Goal: Information Seeking & Learning: Compare options

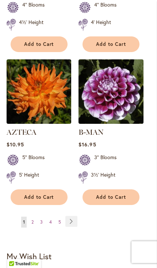
scroll to position [1304, 0]
click at [75, 216] on link "Page Next" at bounding box center [71, 221] width 12 height 11
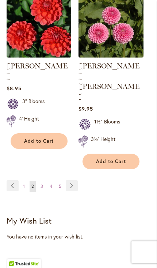
scroll to position [1330, 0]
click at [73, 180] on link "Page Next" at bounding box center [72, 185] width 12 height 11
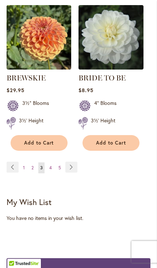
scroll to position [1339, 0]
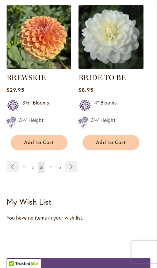
click at [78, 161] on ul "Page Previous Page 1 Page 2 You're currently reading page 3 Page 4 Page 5 Page …" at bounding box center [44, 167] width 74 height 12
click at [73, 162] on link "Page Next" at bounding box center [71, 166] width 12 height 11
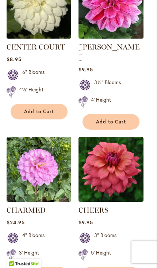
scroll to position [1084, 0]
click at [50, 148] on img at bounding box center [39, 169] width 64 height 64
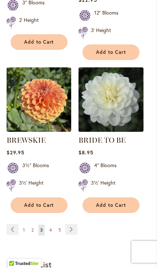
scroll to position [1285, 0]
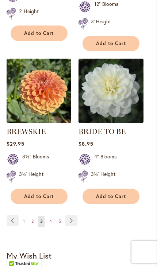
click at [73, 219] on link "Page Next" at bounding box center [71, 220] width 12 height 11
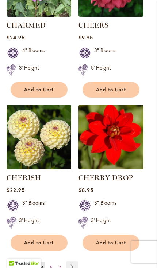
scroll to position [1269, 0]
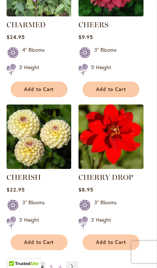
click at [77, 261] on link "Page Next" at bounding box center [72, 266] width 12 height 11
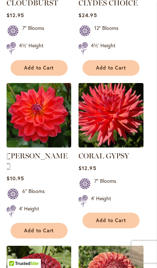
scroll to position [976, 0]
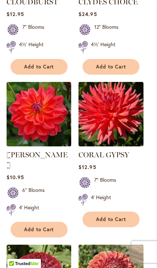
click at [44, 82] on img at bounding box center [39, 114] width 64 height 64
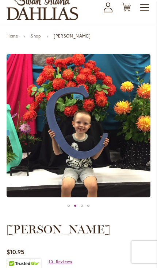
scroll to position [59, 0]
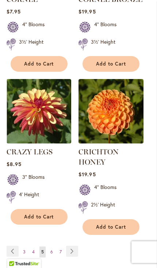
scroll to position [1295, 0]
click at [75, 246] on link "Page Next" at bounding box center [72, 251] width 12 height 11
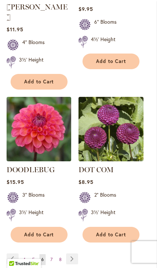
scroll to position [1297, 0]
click at [73, 254] on link "Page Next" at bounding box center [72, 259] width 12 height 11
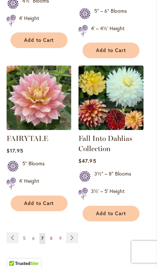
scroll to position [1315, 0]
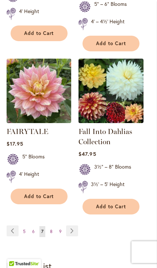
click at [75, 225] on link "Page Next" at bounding box center [72, 230] width 12 height 11
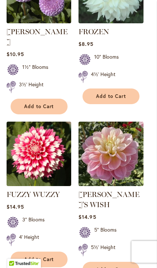
scroll to position [1263, 0]
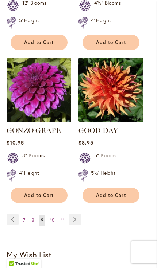
scroll to position [1389, 0]
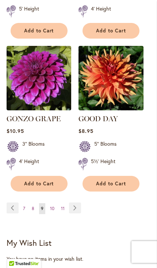
click at [75, 203] on link "Page Next" at bounding box center [75, 208] width 12 height 11
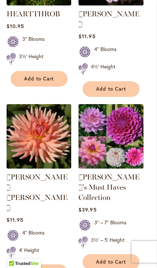
scroll to position [934, 0]
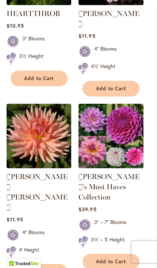
click at [129, 138] on img at bounding box center [110, 136] width 64 height 64
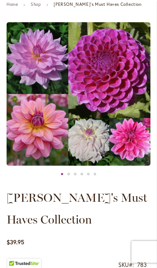
scroll to position [91, 0]
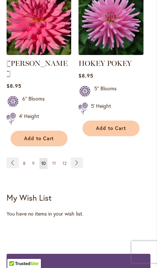
scroll to position [1393, 0]
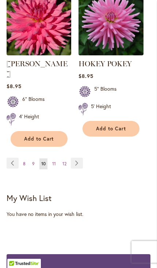
click at [81, 158] on link "Page Next" at bounding box center [77, 163] width 12 height 11
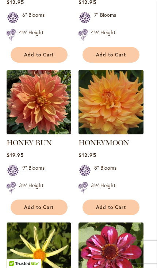
scroll to position [346, 0]
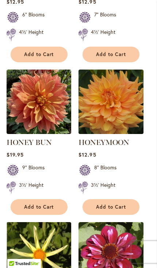
click at [47, 98] on img at bounding box center [39, 102] width 64 height 64
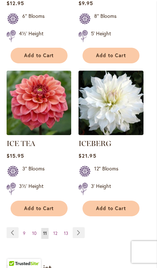
scroll to position [1273, 0]
click at [51, 95] on img at bounding box center [39, 103] width 64 height 64
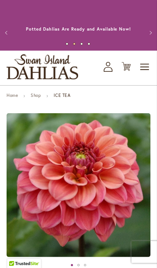
scroll to position [0, 0]
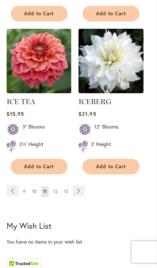
scroll to position [1314, 0]
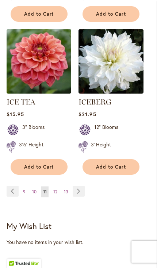
click at [55, 189] on span "12" at bounding box center [55, 191] width 4 height 5
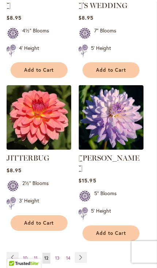
scroll to position [1321, 0]
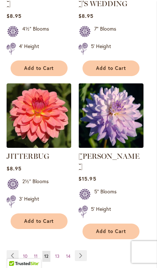
click at [79, 250] on link "Page Next" at bounding box center [81, 255] width 12 height 11
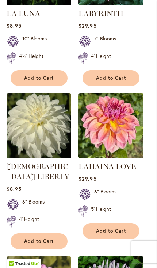
scroll to position [1107, 0]
click at [121, 93] on img at bounding box center [110, 125] width 64 height 64
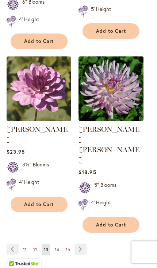
scroll to position [1307, 0]
click at [80, 244] on link "Page Next" at bounding box center [80, 249] width 12 height 11
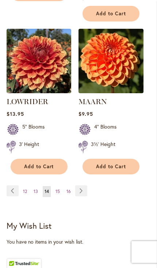
scroll to position [1375, 0]
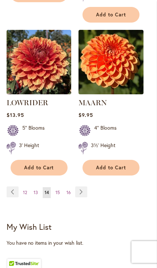
click at [82, 186] on link "Page Next" at bounding box center [81, 191] width 12 height 11
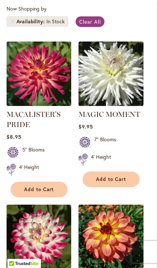
scroll to position [211, 0]
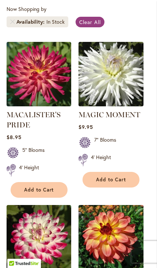
click at [46, 77] on img at bounding box center [39, 74] width 64 height 64
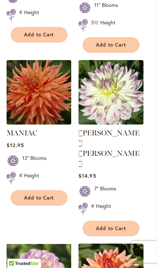
scroll to position [834, 0]
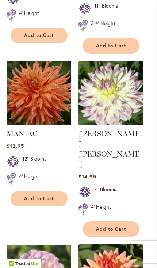
click at [123, 86] on img at bounding box center [110, 93] width 64 height 64
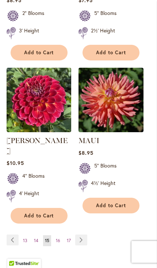
scroll to position [1358, 0]
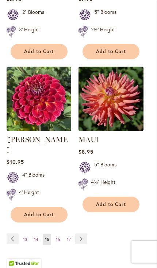
click at [86, 233] on link "Page Next" at bounding box center [81, 238] width 12 height 11
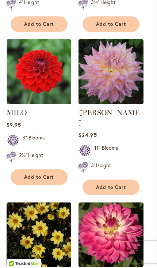
scroll to position [541, 0]
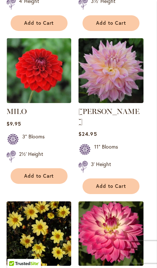
click at [119, 68] on img at bounding box center [110, 70] width 64 height 64
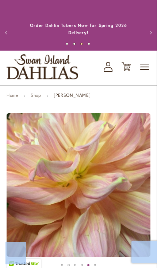
scroll to position [80, 0]
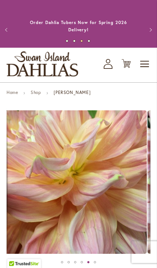
scroll to position [0, 0]
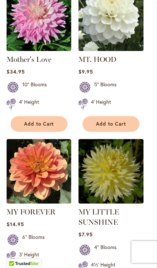
scroll to position [1291, 0]
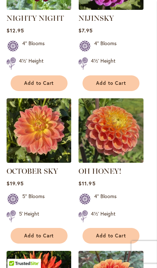
scroll to position [940, 0]
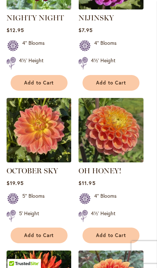
click at [42, 105] on img at bounding box center [39, 130] width 64 height 64
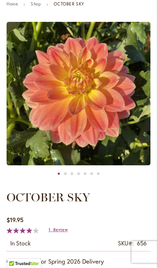
scroll to position [91, 0]
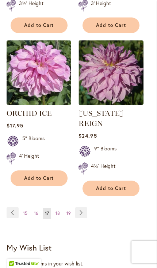
scroll to position [1304, 0]
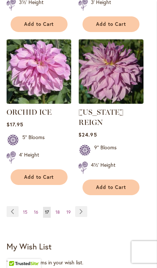
click at [83, 206] on link "Page Next" at bounding box center [81, 211] width 12 height 11
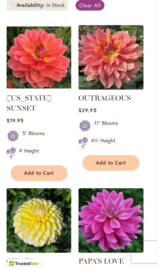
scroll to position [228, 0]
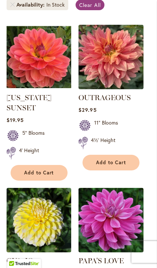
click at [124, 60] on img at bounding box center [110, 57] width 64 height 64
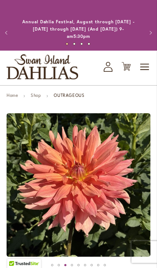
click at [138, 19] on div "Previous Annual Dahlia Festival, August through [DATE] - [DATE] through [DATE] …" at bounding box center [78, 33] width 157 height 36
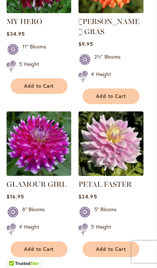
scroll to position [1263, 0]
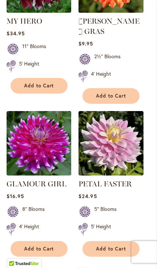
click at [82, 268] on link "Page Next" at bounding box center [81, 273] width 12 height 11
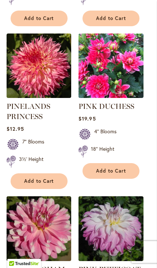
scroll to position [374, 0]
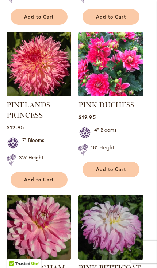
click at [125, 66] on img at bounding box center [110, 64] width 64 height 64
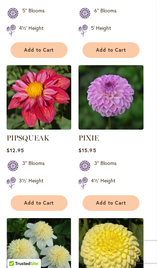
scroll to position [657, 0]
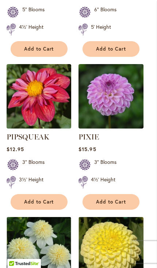
click at [126, 97] on img at bounding box center [110, 96] width 64 height 64
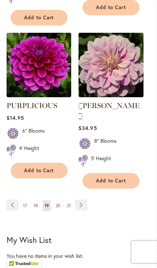
scroll to position [1320, 0]
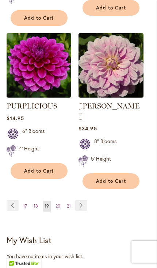
click at [84, 200] on link "Page Next" at bounding box center [81, 205] width 12 height 11
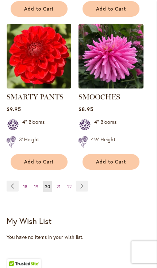
scroll to position [1350, 0]
click at [87, 181] on link "Page Next" at bounding box center [82, 186] width 12 height 11
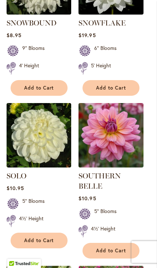
scroll to position [304, 0]
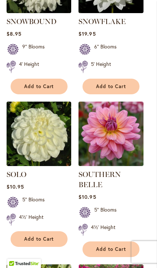
click at [121, 118] on img at bounding box center [110, 134] width 64 height 64
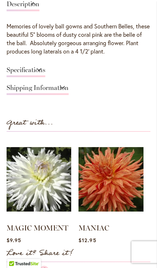
scroll to position [432, 0]
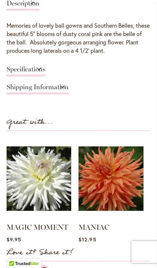
click at [45, 68] on link "Specifications" at bounding box center [26, 71] width 39 height 11
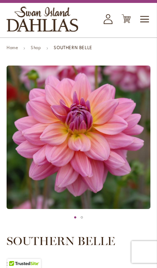
scroll to position [0, 0]
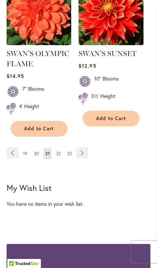
scroll to position [1383, 0]
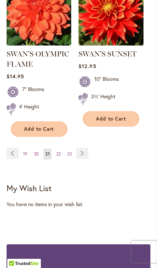
click at [85, 148] on link "Page Next" at bounding box center [82, 153] width 12 height 11
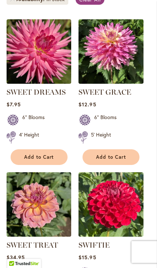
scroll to position [233, 0]
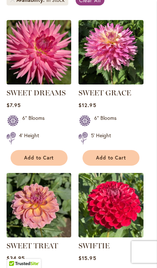
click at [127, 39] on img at bounding box center [110, 52] width 64 height 64
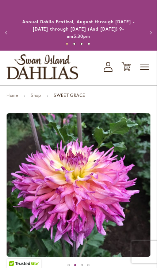
click at [130, 158] on img "SWEET GRACE" at bounding box center [79, 185] width 144 height 144
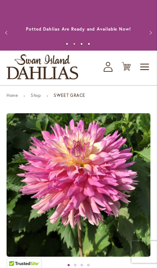
click at [143, 16] on div "Previous Annual Dahlia Festival, August through September 28th - Wednesday thro…" at bounding box center [78, 33] width 157 height 36
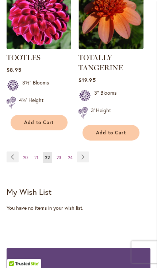
scroll to position [1360, 0]
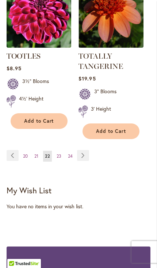
click at [87, 150] on link "Page Next" at bounding box center [83, 155] width 12 height 11
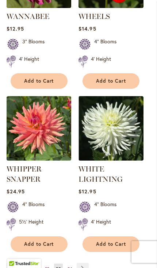
scroll to position [1256, 0]
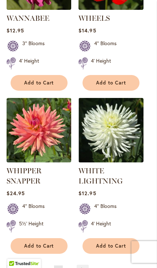
click at [87, 265] on link "Page Next" at bounding box center [82, 270] width 12 height 11
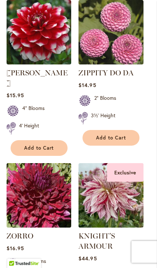
scroll to position [895, 0]
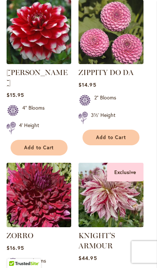
click at [117, 163] on img at bounding box center [110, 195] width 64 height 64
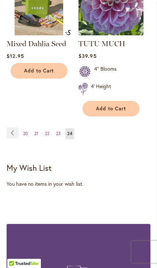
scroll to position [1414, 0]
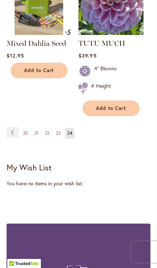
click at [27, 130] on span "20" at bounding box center [25, 132] width 5 height 5
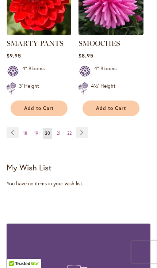
scroll to position [1402, 0]
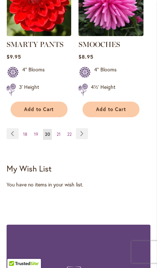
click at [28, 129] on link "Page 18" at bounding box center [25, 134] width 8 height 11
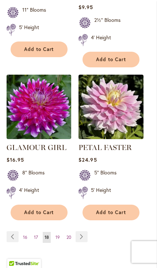
scroll to position [1299, 0]
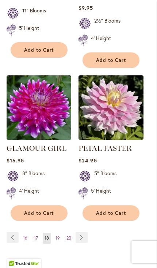
click at [60, 233] on link "Page 19" at bounding box center [58, 238] width 8 height 11
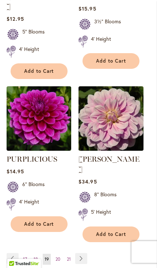
scroll to position [1266, 0]
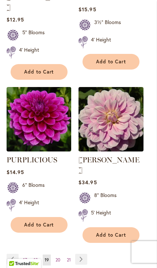
click at [34, 257] on span "18" at bounding box center [36, 259] width 4 height 5
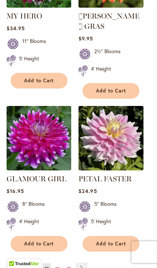
scroll to position [1293, 0]
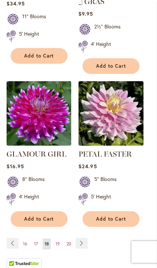
click at [34, 241] on span "17" at bounding box center [36, 243] width 4 height 5
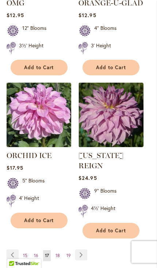
scroll to position [1263, 0]
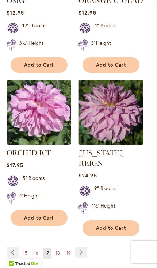
click at [40, 248] on link "Page 16" at bounding box center [36, 253] width 8 height 11
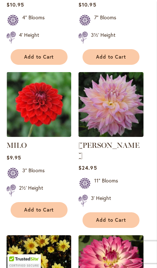
scroll to position [510, 0]
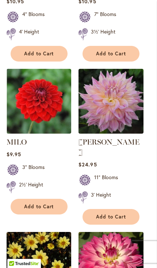
click at [119, 103] on img at bounding box center [110, 101] width 64 height 64
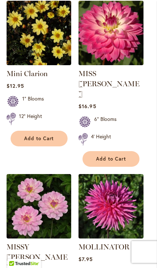
scroll to position [744, 0]
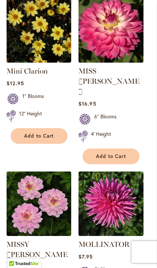
click at [55, 173] on img at bounding box center [39, 204] width 64 height 64
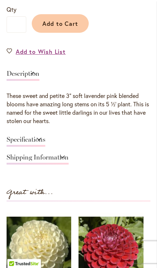
click at [45, 137] on link "Specifications" at bounding box center [26, 141] width 39 height 11
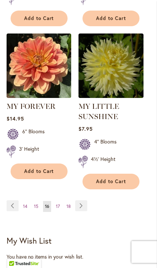
scroll to position [1415, 0]
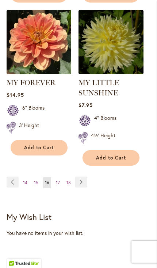
click at [37, 180] on span "15" at bounding box center [36, 182] width 4 height 5
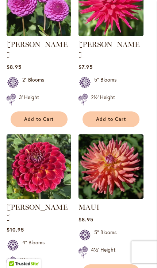
scroll to position [1291, 0]
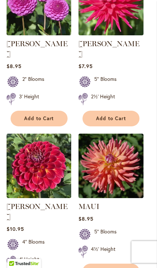
click at [42, 134] on img at bounding box center [39, 166] width 64 height 64
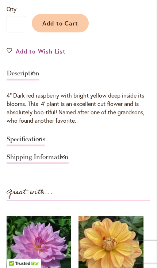
click at [45, 136] on link "Specifications" at bounding box center [26, 141] width 39 height 11
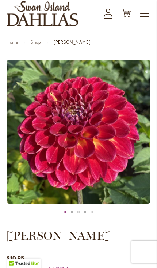
scroll to position [54, 0]
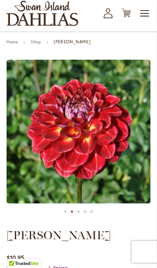
scroll to position [0, 0]
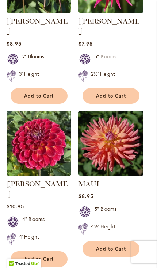
scroll to position [1314, 0]
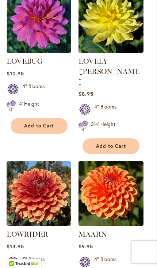
scroll to position [1243, 0]
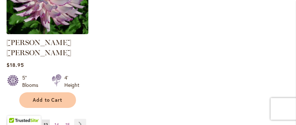
scroll to position [1061, 0]
